Goal: Task Accomplishment & Management: Manage account settings

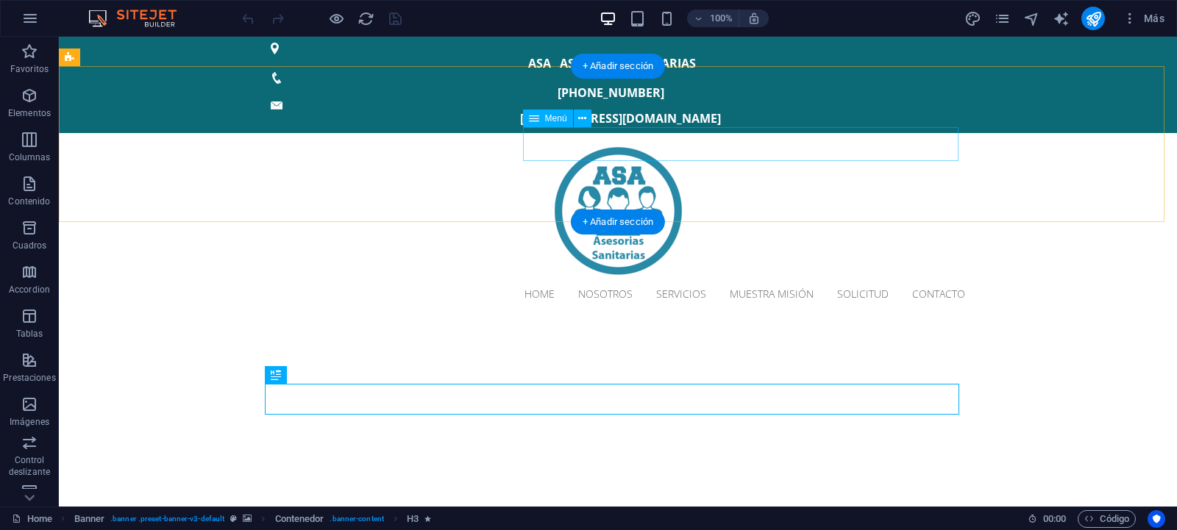
click at [766, 277] on nav "Home Nosotros Servicios Muestra Misión Solicitud Contacto" at bounding box center [618, 294] width 694 height 34
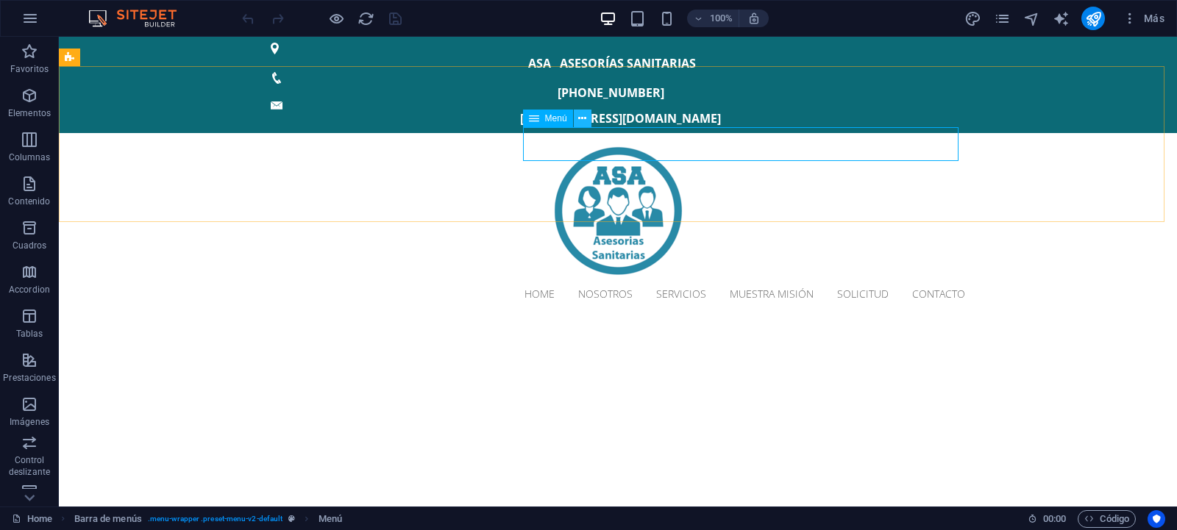
click at [585, 119] on icon at bounding box center [582, 118] width 8 height 15
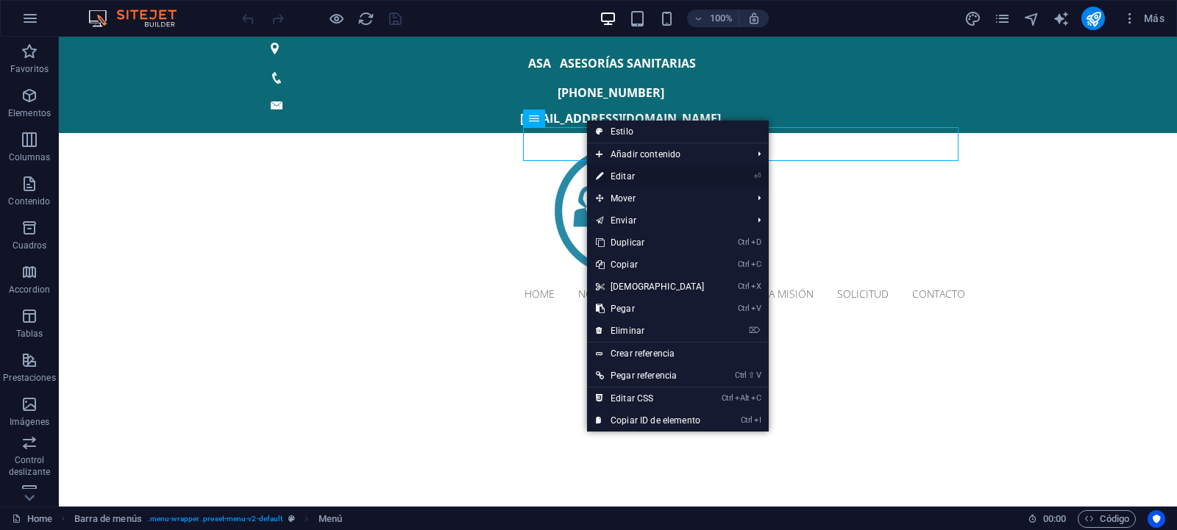
click at [636, 174] on link "⏎ Editar" at bounding box center [650, 176] width 126 height 22
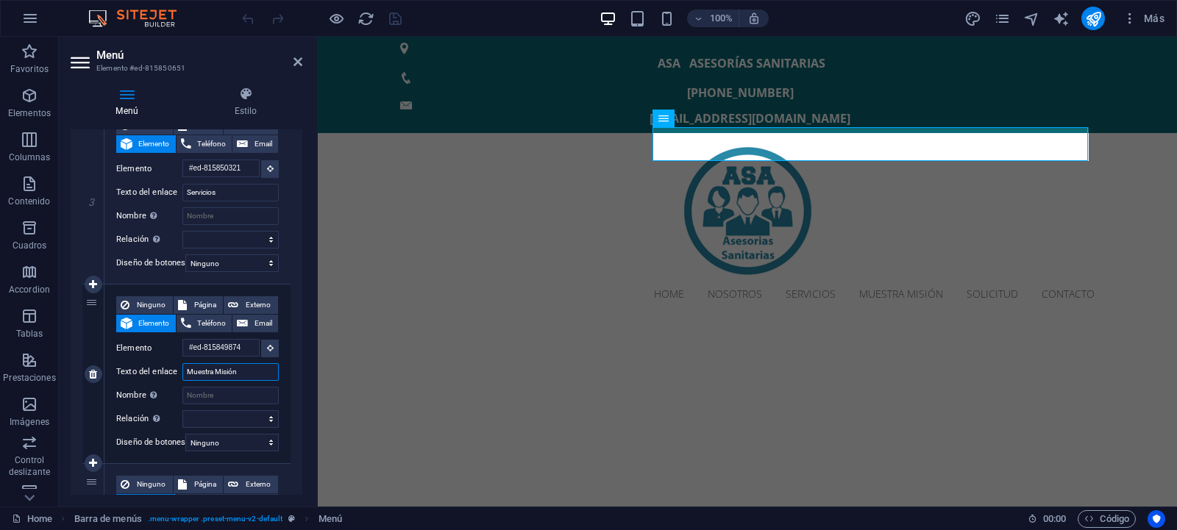
drag, startPoint x: 193, startPoint y: 444, endPoint x: 179, endPoint y: 449, distance: 15.6
click at [182, 381] on input "Muestra Misión" at bounding box center [230, 372] width 96 height 18
type input "Nuestra Misión"
select select
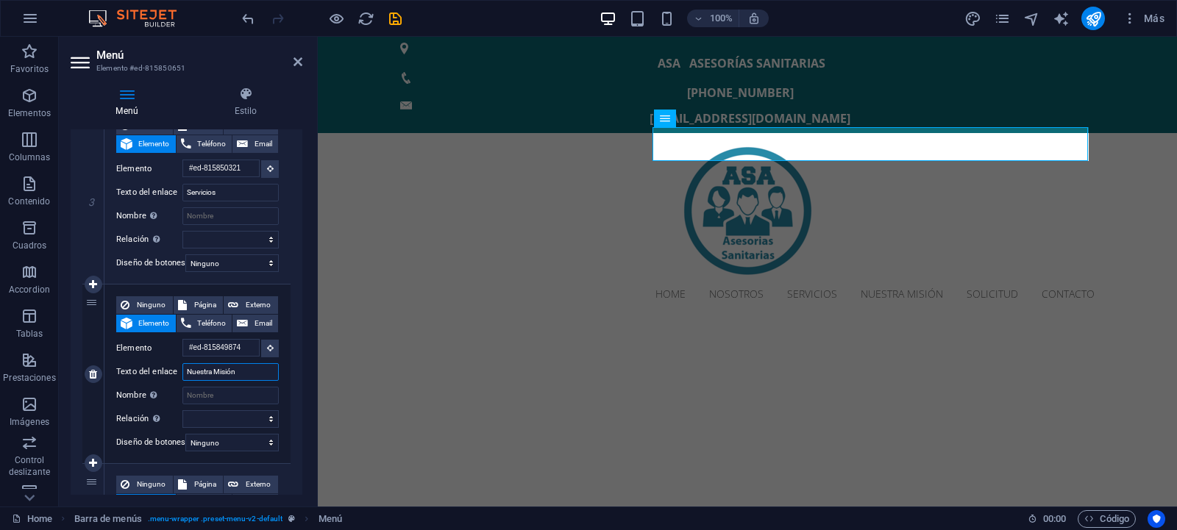
select select
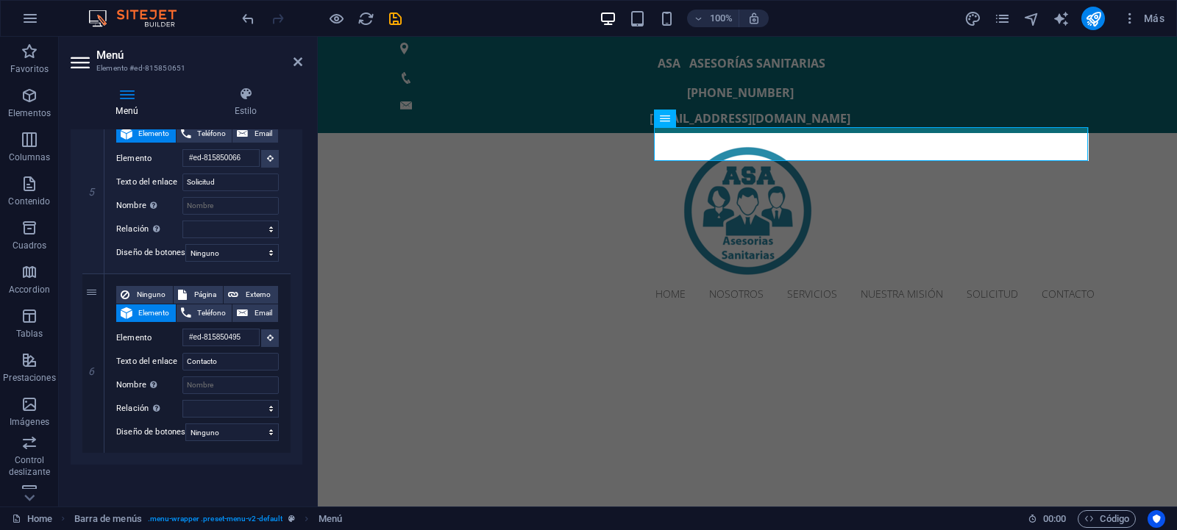
scroll to position [952, 0]
click at [394, 15] on icon "save" at bounding box center [395, 18] width 17 height 17
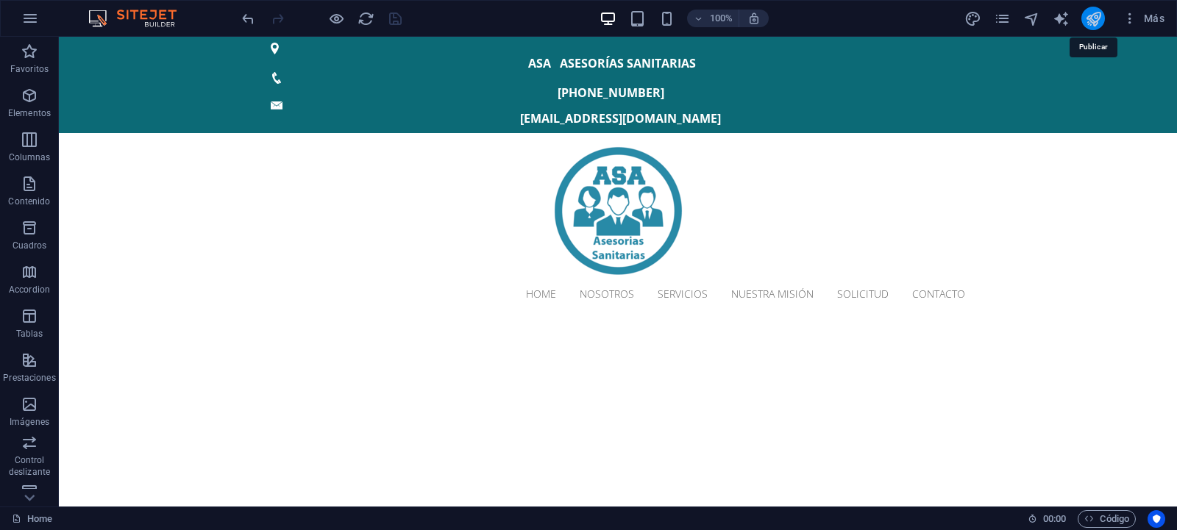
click at [1099, 15] on icon "publish" at bounding box center [1093, 18] width 17 height 17
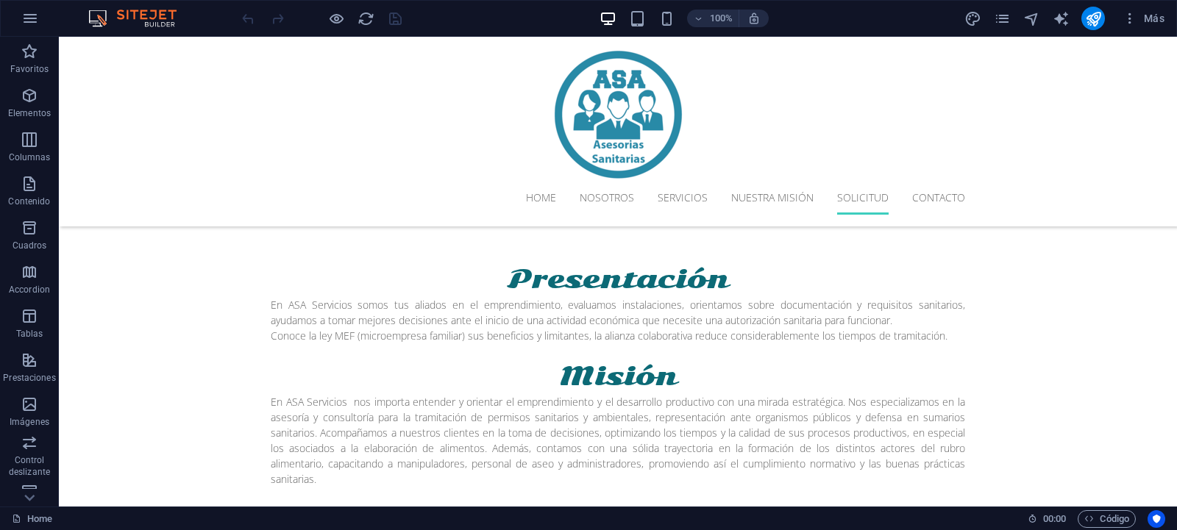
scroll to position [2688, 0]
